Goal: Information Seeking & Learning: Learn about a topic

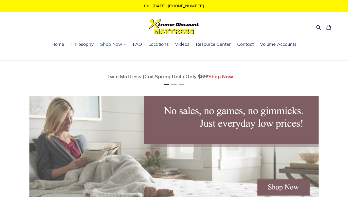
click at [115, 46] on span "Shop Now" at bounding box center [111, 44] width 22 height 6
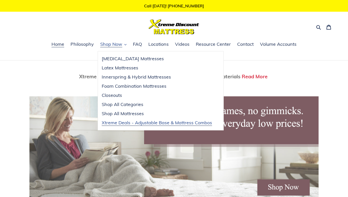
scroll to position [0, 578]
click at [117, 96] on span "Closeouts" at bounding box center [112, 95] width 20 height 6
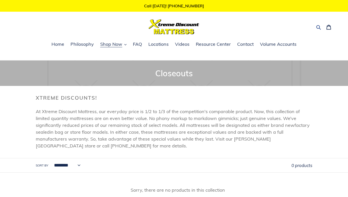
click at [321, 27] on icon "button" at bounding box center [318, 27] width 5 height 5
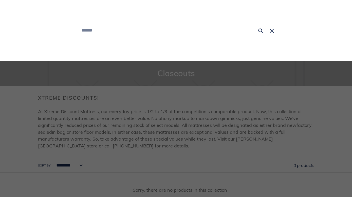
click at [105, 32] on input "Search" at bounding box center [172, 30] width 190 height 11
type input "**********"
click at [77, 36] on button "Search for “queen box spring”" at bounding box center [171, 43] width 189 height 14
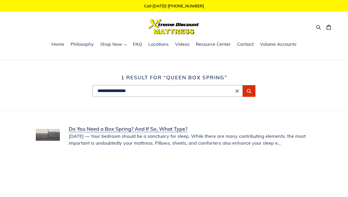
click at [90, 128] on link "Do You Need a Box Spring? And If So, What Type?" at bounding box center [174, 135] width 277 height 21
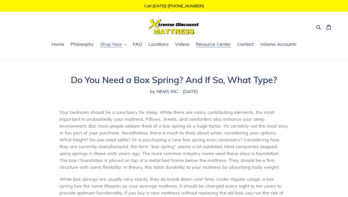
click at [113, 44] on span "Shop Now" at bounding box center [111, 44] width 22 height 6
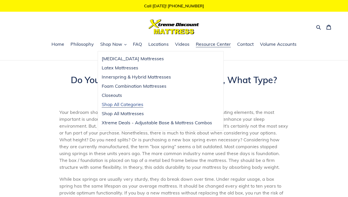
click at [112, 103] on span "Shop All Categories" at bounding box center [123, 104] width 42 height 6
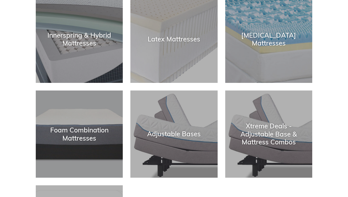
scroll to position [207, 0]
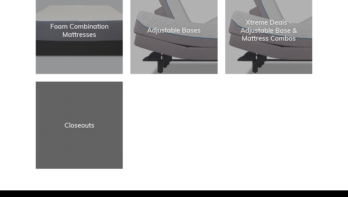
click at [82, 126] on div "Closeouts" at bounding box center [79, 125] width 87 height 8
